Goal: Navigation & Orientation: Find specific page/section

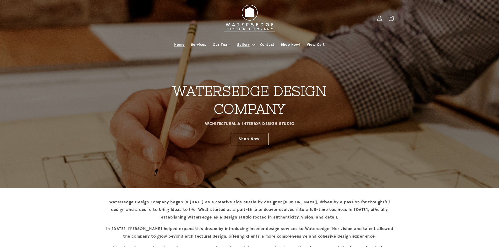
click at [255, 45] on icon at bounding box center [253, 45] width 3 height 2
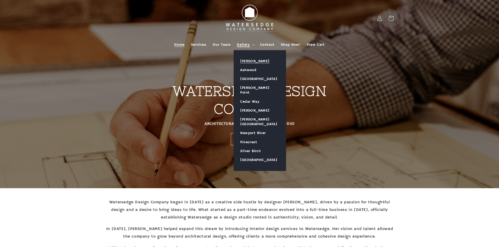
click at [253, 59] on link "[PERSON_NAME]" at bounding box center [260, 61] width 52 height 9
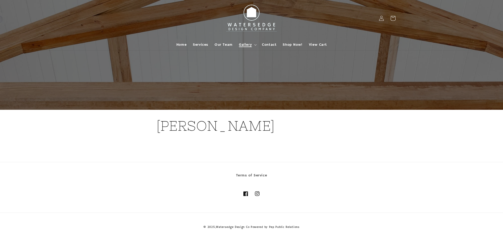
click at [246, 46] on span "Gallery" at bounding box center [245, 44] width 13 height 5
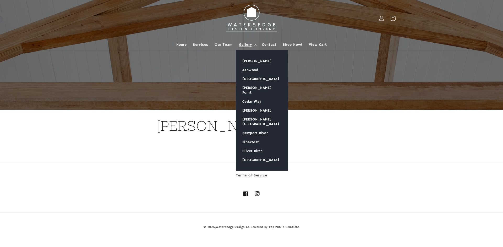
click at [250, 70] on link "Ashwood" at bounding box center [262, 70] width 52 height 9
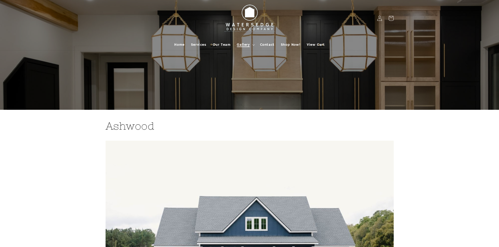
click at [251, 46] on summary "Gallery" at bounding box center [245, 44] width 23 height 11
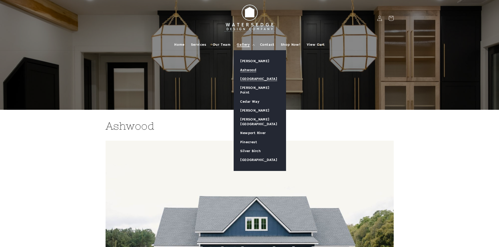
click at [263, 78] on link "[GEOGRAPHIC_DATA]" at bounding box center [260, 79] width 52 height 9
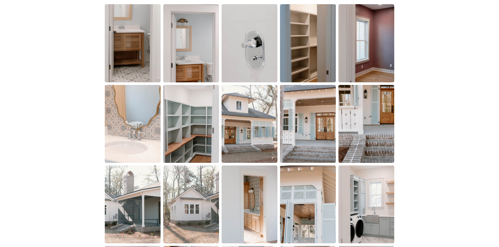
scroll to position [340, 0]
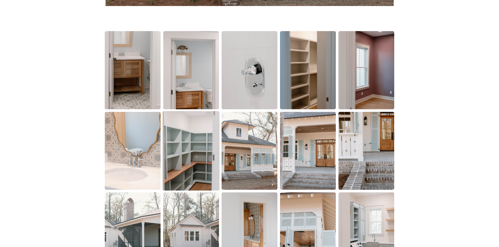
click at [168, 168] on img at bounding box center [191, 151] width 57 height 80
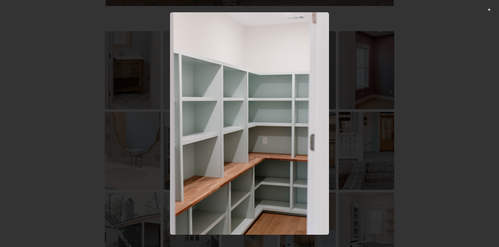
click at [172, 99] on img at bounding box center [249, 123] width 159 height 223
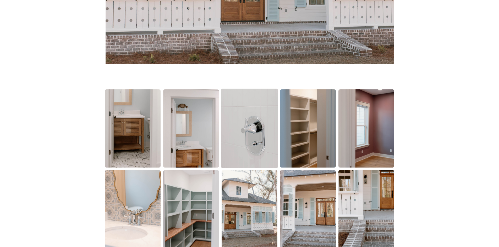
scroll to position [367, 0]
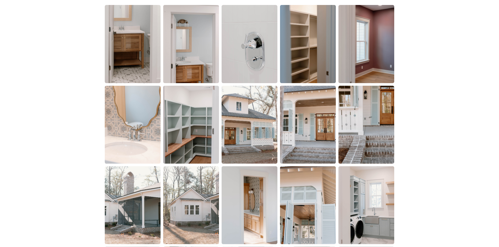
click at [305, 51] on img at bounding box center [308, 44] width 56 height 78
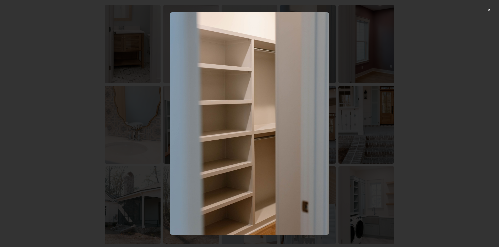
click at [84, 50] on div at bounding box center [249, 123] width 499 height 247
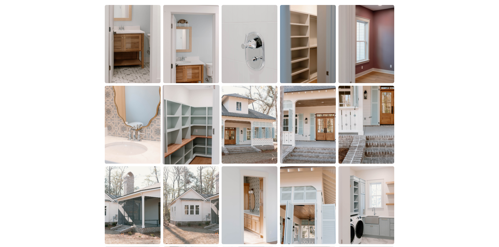
click at [167, 134] on img at bounding box center [191, 125] width 57 height 80
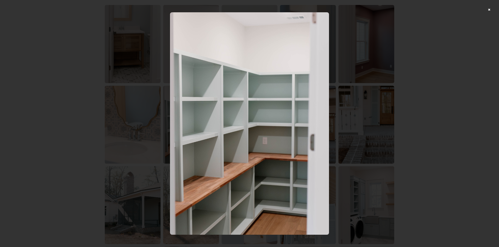
click at [357, 98] on div at bounding box center [249, 123] width 499 height 247
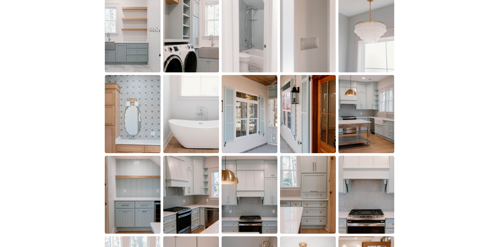
scroll to position [629, 0]
